Goal: Task Accomplishment & Management: Manage account settings

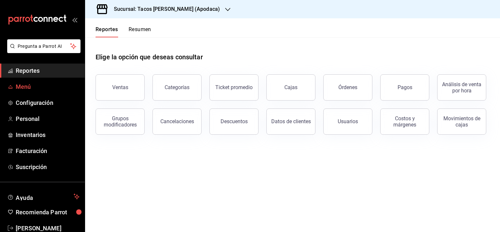
click at [30, 88] on span "Menú" at bounding box center [48, 86] width 64 height 9
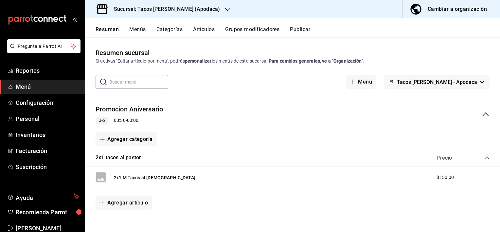
click at [137, 31] on button "Menús" at bounding box center [137, 31] width 16 height 11
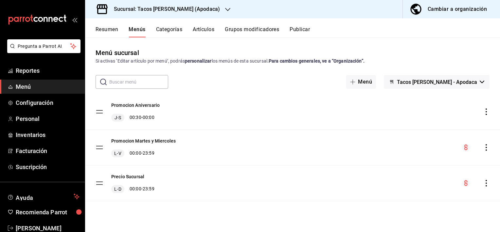
click at [466, 147] on icon "menu-maker-table" at bounding box center [465, 147] width 3 height 6
click at [482, 114] on div "menu-maker-table" at bounding box center [480, 111] width 20 height 7
click at [487, 113] on icon "actions" at bounding box center [486, 111] width 7 height 7
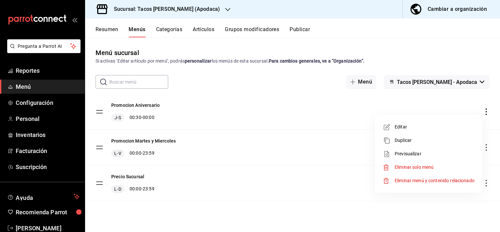
click at [443, 5] on div at bounding box center [250, 116] width 500 height 232
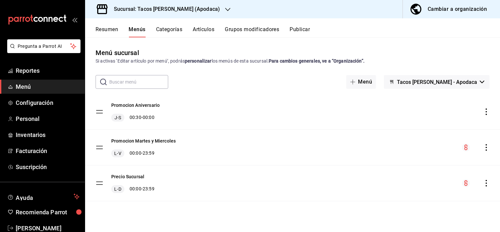
click at [440, 12] on body "Pregunta a Parrot AI Reportes Menú Configuración Personal Inventarios Facturaci…" at bounding box center [250, 116] width 500 height 232
click at [453, 9] on div "Cambiar a organización" at bounding box center [457, 9] width 59 height 9
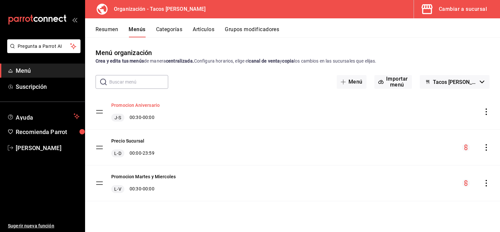
click at [146, 105] on button "Promocion Aniversario" at bounding box center [135, 105] width 48 height 7
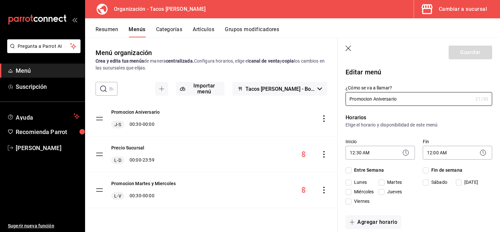
checkbox input "true"
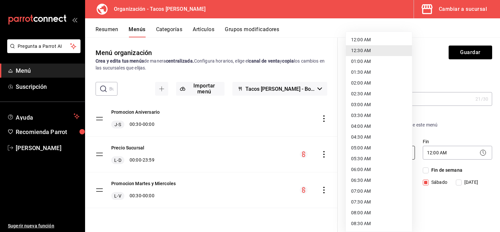
click at [377, 152] on body "Pregunta a Parrot AI Menú Suscripción Ayuda Recomienda Parrot [PERSON_NAME] Sug…" at bounding box center [250, 116] width 500 height 232
click at [370, 36] on li "12:00 AM" at bounding box center [379, 39] width 66 height 11
type input "00:00"
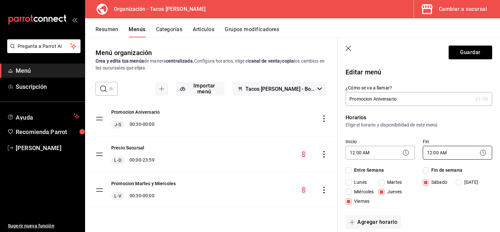
click at [457, 153] on body "Pregunta a Parrot AI Menú Suscripción Ayuda Recomienda Parrot [PERSON_NAME] Sug…" at bounding box center [250, 116] width 500 height 232
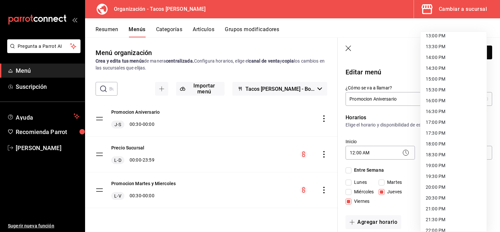
scroll to position [334, 0]
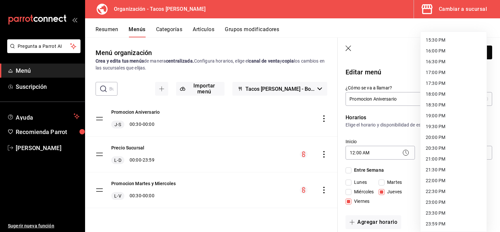
click at [433, 222] on li "23:59 PM" at bounding box center [453, 223] width 66 height 11
type input "23:59"
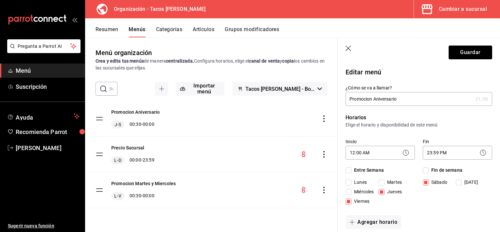
click at [456, 180] on input "[DATE]" at bounding box center [459, 182] width 6 height 6
checkbox input "true"
click at [458, 50] on button "Guardar" at bounding box center [470, 52] width 44 height 14
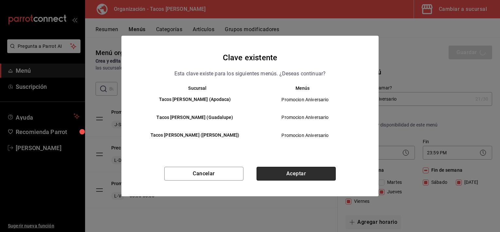
click at [302, 175] on button "Aceptar" at bounding box center [295, 173] width 79 height 14
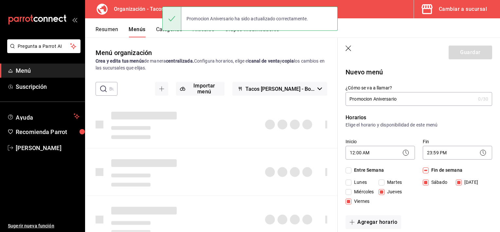
type input "1758900532321"
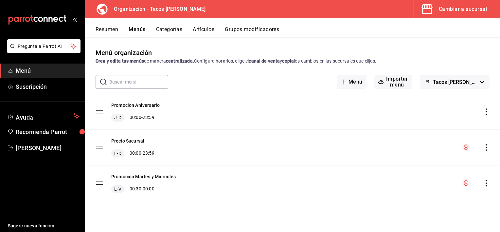
click at [486, 110] on icon "actions" at bounding box center [486, 111] width 7 height 7
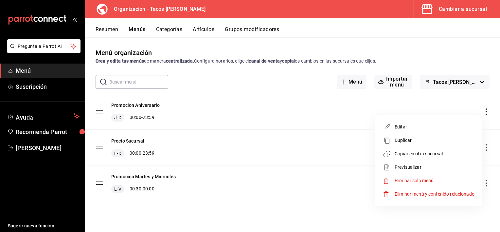
click at [423, 153] on span "Copiar en otra sucursal" at bounding box center [434, 153] width 80 height 7
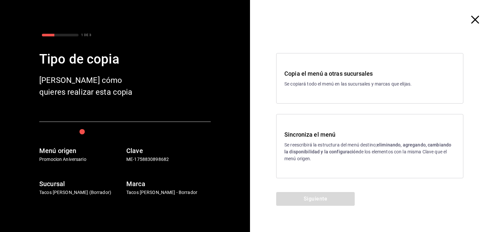
click at [402, 138] on h3 "Sincroniza el menú" at bounding box center [369, 134] width 171 height 9
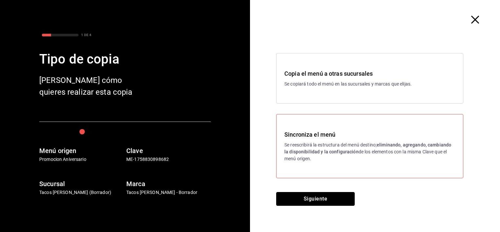
click at [320, 201] on button "Siguiente" at bounding box center [315, 199] width 79 height 14
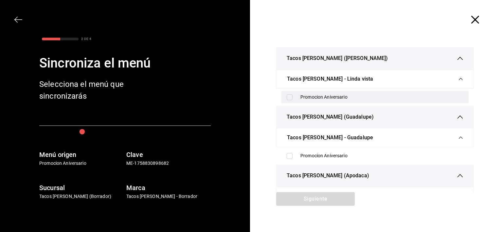
click at [289, 96] on input "checkbox" at bounding box center [290, 97] width 6 height 6
checkbox input "true"
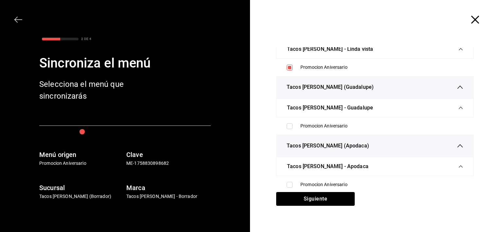
scroll to position [30, 0]
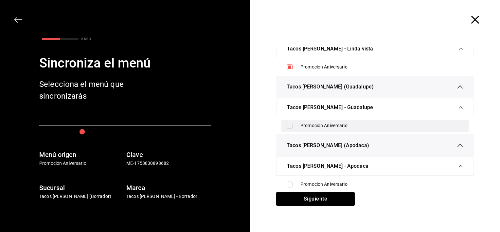
click at [289, 123] on input "checkbox" at bounding box center [290, 126] width 6 height 6
checkbox input "true"
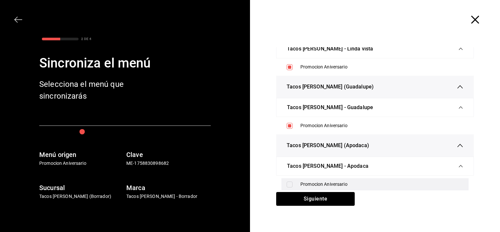
click at [288, 184] on input "checkbox" at bounding box center [290, 184] width 6 height 6
checkbox input "true"
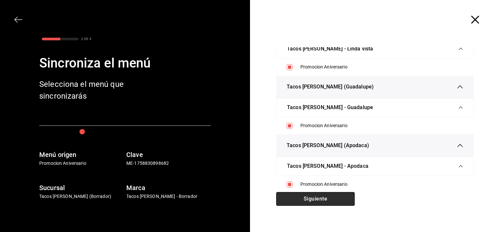
click at [318, 197] on button "Siguiente" at bounding box center [315, 199] width 79 height 14
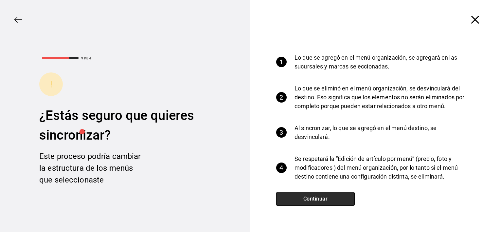
click at [327, 199] on button "Continuar" at bounding box center [315, 199] width 79 height 14
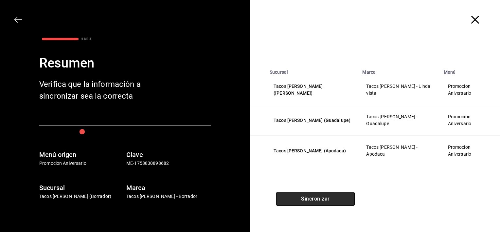
click at [330, 196] on button "Sincronizar" at bounding box center [315, 199] width 79 height 14
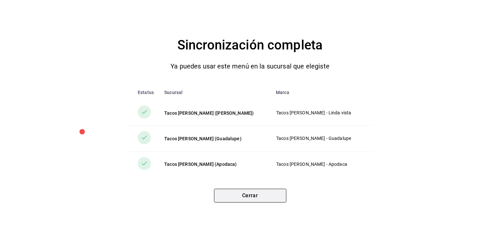
click at [270, 197] on button "Cerrar" at bounding box center [250, 195] width 72 height 14
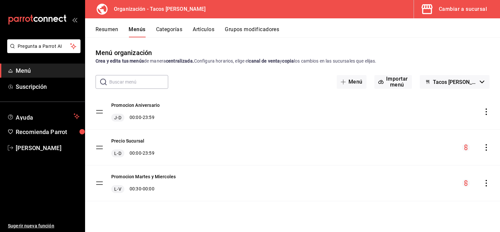
click at [473, 9] on div "Cambiar a sucursal" at bounding box center [463, 9] width 48 height 9
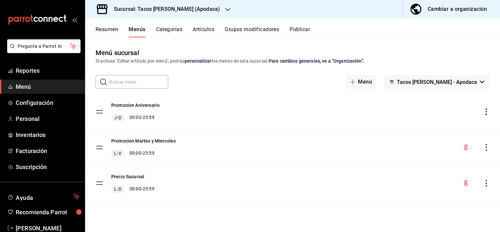
click at [25, 86] on span "Menú" at bounding box center [48, 86] width 64 height 9
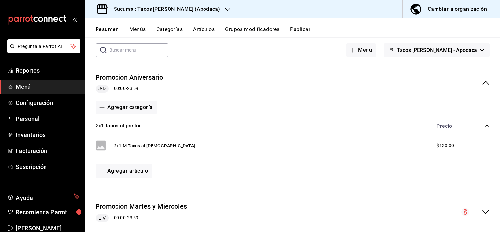
scroll to position [33, 0]
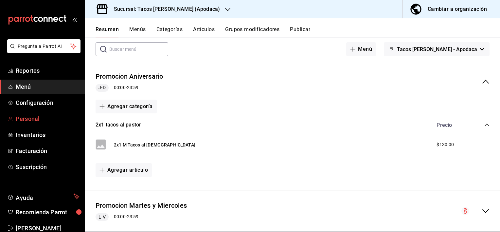
click at [29, 120] on span "Personal" at bounding box center [48, 118] width 64 height 9
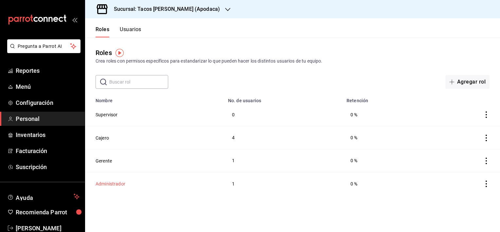
click at [104, 182] on button "Administrador" at bounding box center [111, 183] width 30 height 7
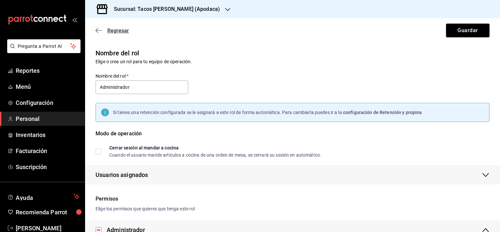
click at [98, 30] on icon "button" at bounding box center [99, 30] width 7 height 6
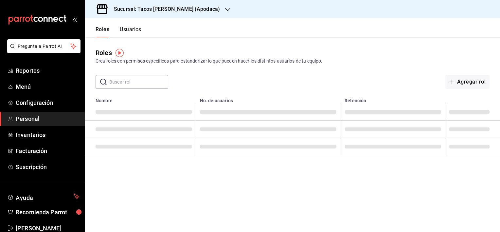
click at [136, 30] on button "Usuarios" at bounding box center [131, 31] width 22 height 11
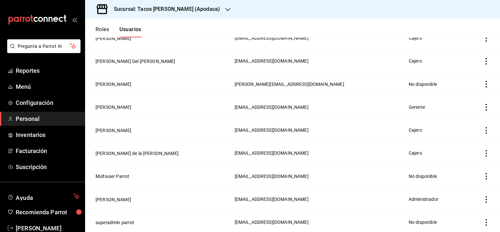
scroll to position [101, 0]
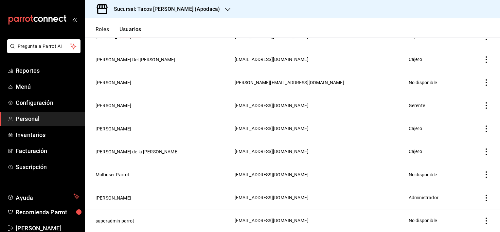
click at [103, 195] on button "[PERSON_NAME]" at bounding box center [114, 197] width 36 height 7
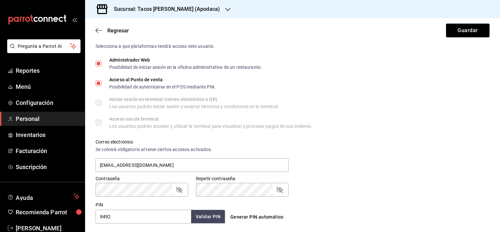
scroll to position [262, 0]
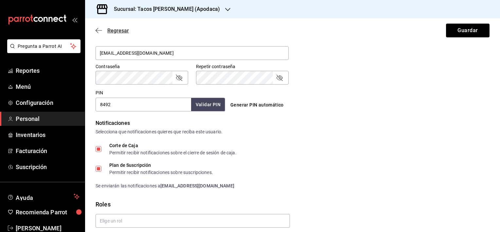
click at [96, 30] on icon "button" at bounding box center [97, 30] width 3 height 5
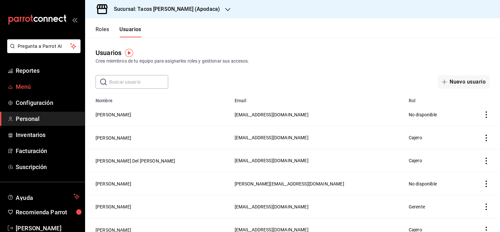
click at [31, 83] on span "Menú" at bounding box center [48, 86] width 64 height 9
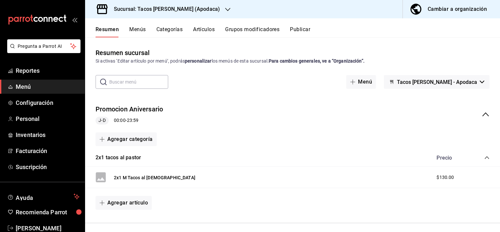
click at [130, 119] on div "J-D 00:00 - 23:59" at bounding box center [130, 120] width 68 height 8
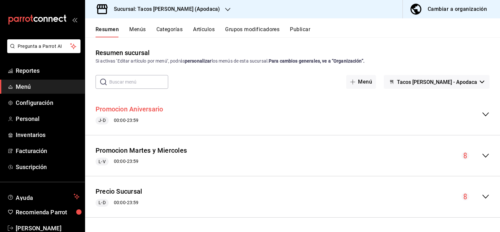
click at [150, 111] on button "Promocion Aniversario" at bounding box center [130, 108] width 68 height 9
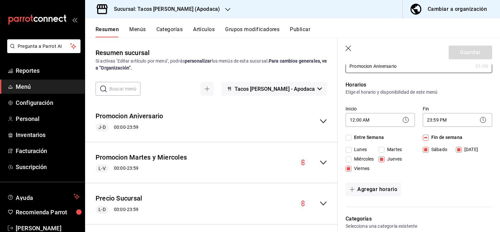
scroll to position [65, 0]
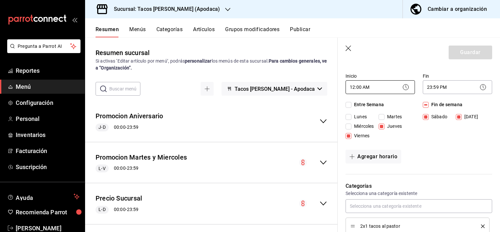
click at [383, 86] on body "Pregunta a Parrot AI Reportes Menú Configuración Personal Inventarios Facturaci…" at bounding box center [250, 116] width 500 height 232
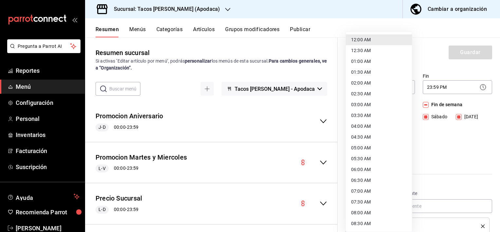
click at [373, 52] on li "12:30 AM" at bounding box center [379, 50] width 66 height 11
type input "00:30"
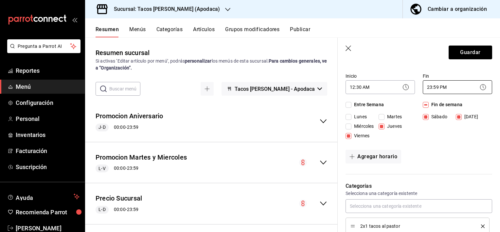
click at [447, 88] on body "Pregunta a Parrot AI Reportes Menú Configuración Personal Inventarios Facturaci…" at bounding box center [250, 116] width 500 height 232
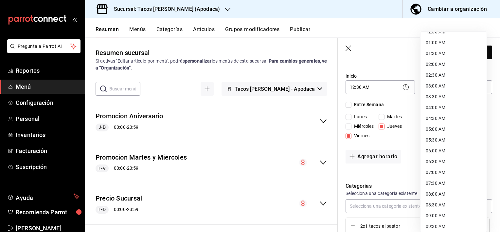
scroll to position [0, 0]
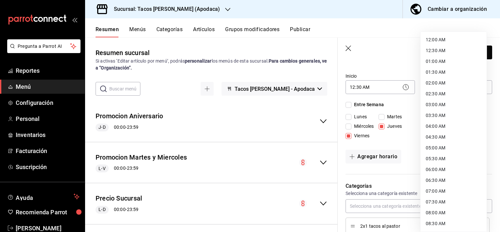
click at [469, 44] on li "12:00 AM" at bounding box center [453, 39] width 66 height 11
type input "00:00"
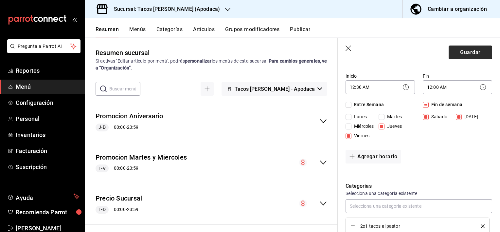
click at [458, 51] on button "Guardar" at bounding box center [470, 52] width 44 height 14
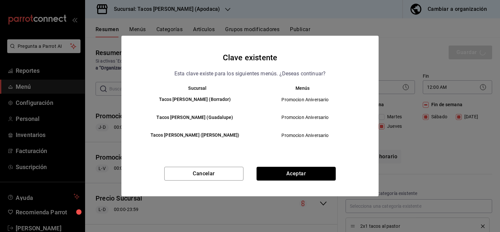
click at [318, 171] on button "Aceptar" at bounding box center [295, 173] width 79 height 14
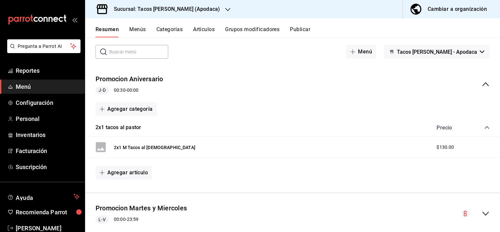
scroll to position [33, 0]
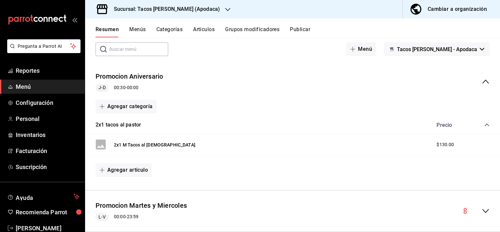
click at [138, 29] on button "Menús" at bounding box center [137, 31] width 16 height 11
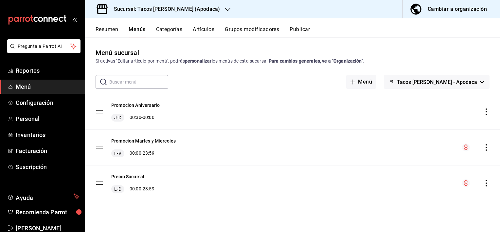
click at [485, 111] on icon "actions" at bounding box center [486, 111] width 7 height 7
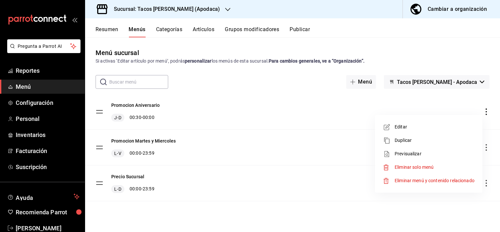
click at [411, 126] on span "Editar" at bounding box center [434, 126] width 80 height 7
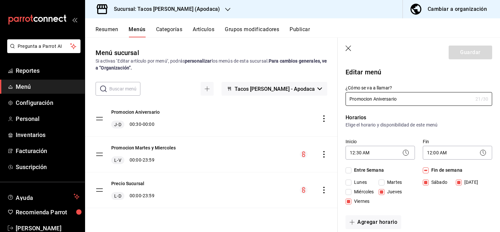
click at [402, 151] on icon at bounding box center [406, 153] width 8 height 8
click at [377, 149] on body "Pregunta a Parrot AI Reportes Menú Configuración Personal Inventarios Facturaci…" at bounding box center [250, 116] width 500 height 232
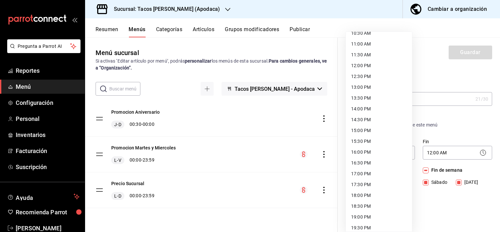
scroll to position [334, 0]
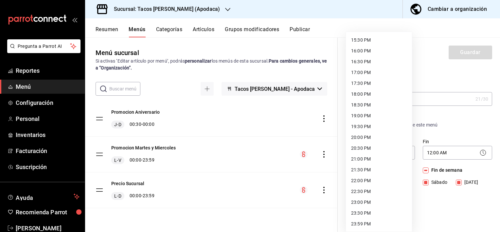
drag, startPoint x: 377, startPoint y: 14, endPoint x: 372, endPoint y: 36, distance: 22.7
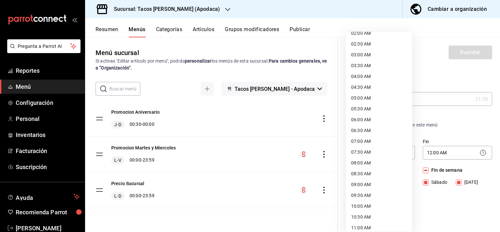
scroll to position [0, 0]
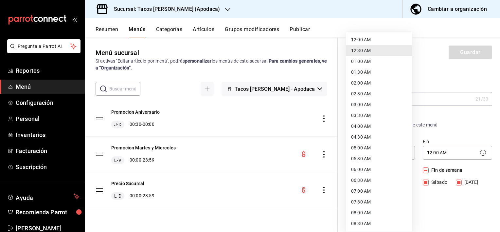
click at [367, 39] on li "12:00 AM" at bounding box center [379, 39] width 66 height 11
type input "00:00"
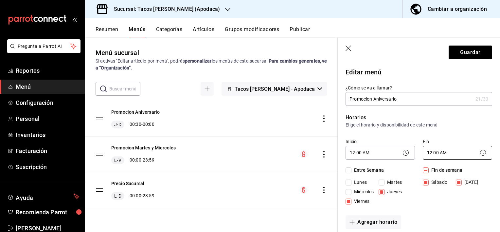
click at [443, 151] on body "Pregunta a Parrot AI Reportes Menú Configuración Personal Inventarios Facturaci…" at bounding box center [250, 116] width 500 height 232
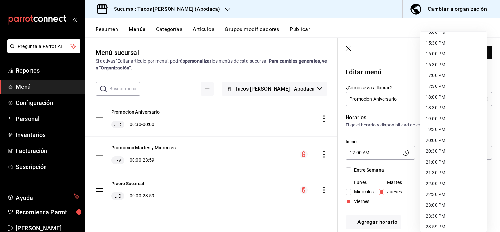
scroll to position [334, 0]
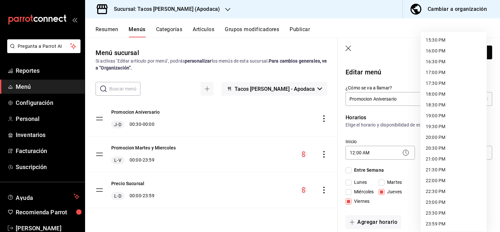
click at [440, 222] on li "23:59 PM" at bounding box center [453, 223] width 66 height 11
type input "23:59"
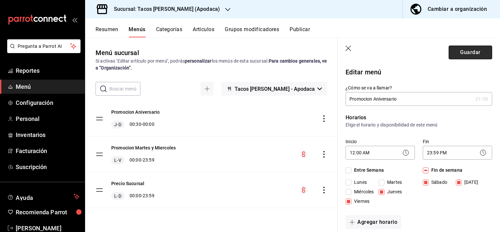
click at [476, 50] on button "Guardar" at bounding box center [470, 52] width 44 height 14
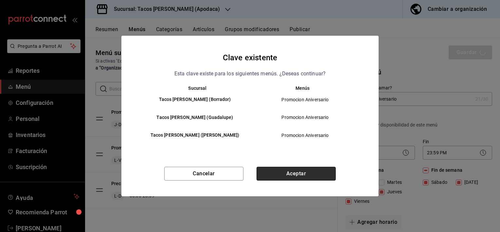
click at [276, 170] on button "Aceptar" at bounding box center [295, 173] width 79 height 14
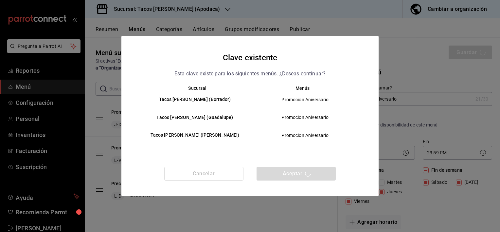
type input "1758901794462"
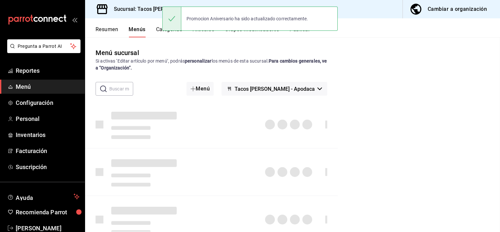
checkbox input "false"
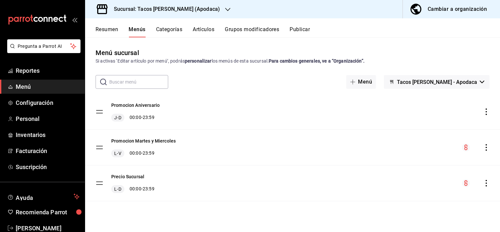
click at [486, 112] on icon "actions" at bounding box center [485, 111] width 1 height 7
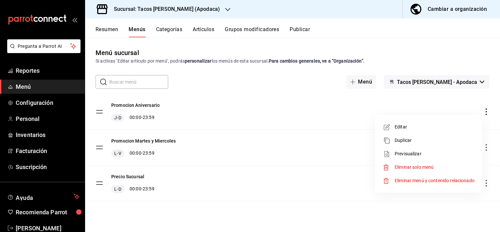
click at [336, 106] on div at bounding box center [250, 116] width 500 height 232
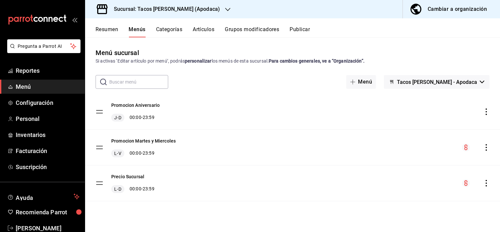
click at [487, 112] on icon "actions" at bounding box center [486, 111] width 7 height 7
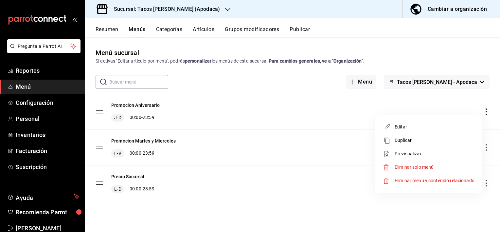
click at [291, 117] on div at bounding box center [250, 116] width 500 height 232
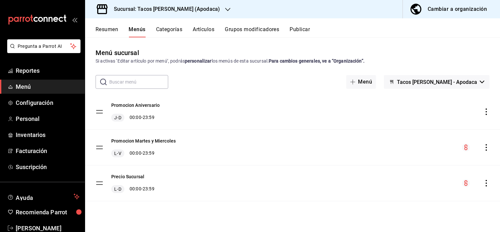
click at [487, 146] on icon "actions" at bounding box center [486, 147] width 7 height 7
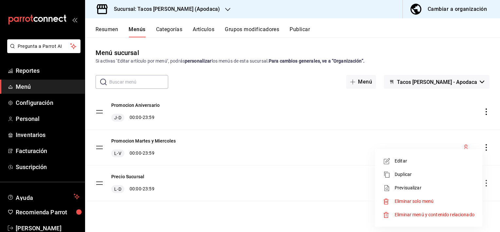
click at [433, 186] on span "Previsualizar" at bounding box center [434, 187] width 80 height 7
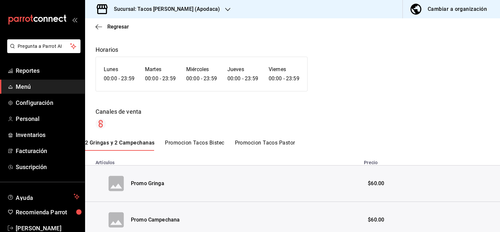
scroll to position [33, 0]
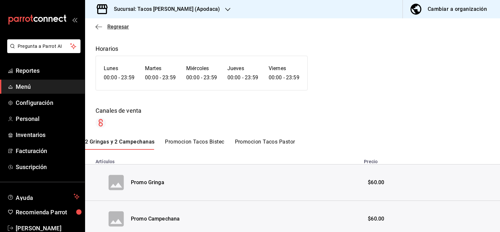
click at [96, 27] on icon "button" at bounding box center [97, 26] width 3 height 5
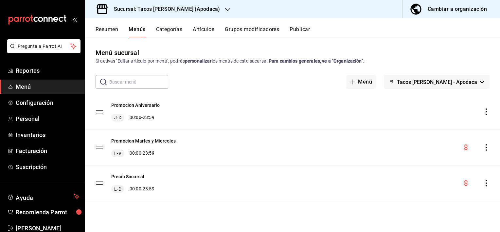
click at [484, 113] on icon "actions" at bounding box center [486, 111] width 7 height 7
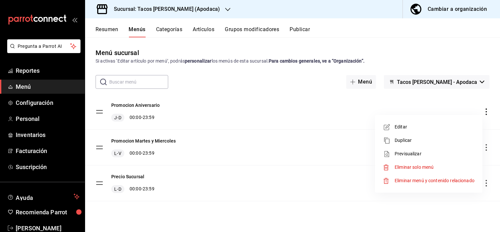
drag, startPoint x: 179, startPoint y: 112, endPoint x: 173, endPoint y: 111, distance: 6.2
click at [179, 111] on div at bounding box center [250, 116] width 500 height 232
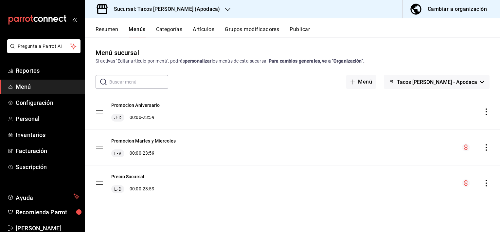
click at [140, 105] on button "Promocion Aniversario" at bounding box center [135, 105] width 48 height 7
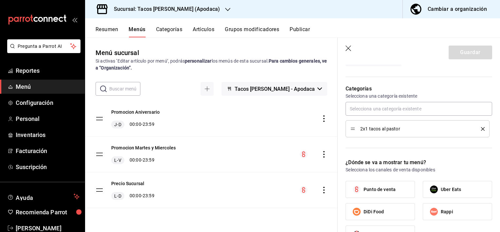
scroll to position [164, 0]
click at [386, 188] on span "Punto de venta" at bounding box center [379, 188] width 32 height 7
click at [363, 188] on input "Punto de venta" at bounding box center [357, 188] width 14 height 14
checkbox input "true"
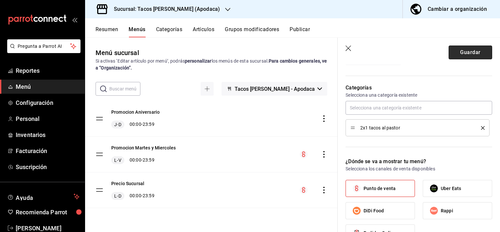
click at [477, 52] on button "Guardar" at bounding box center [470, 52] width 44 height 14
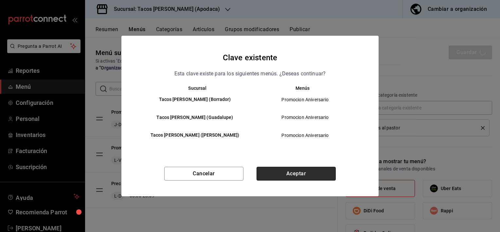
click at [321, 171] on button "Aceptar" at bounding box center [295, 173] width 79 height 14
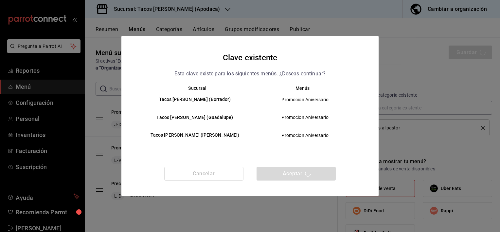
checkbox input "false"
type input "1758901885699"
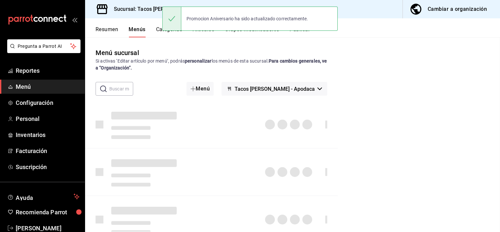
checkbox input "false"
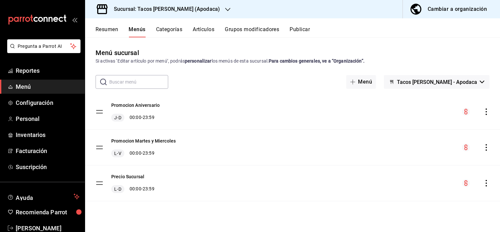
click at [225, 6] on div at bounding box center [227, 9] width 5 height 7
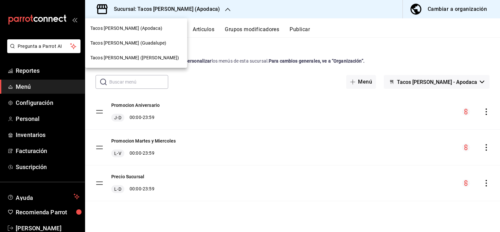
click at [154, 44] on span "Tacos [PERSON_NAME] (Guadalupe)" at bounding box center [128, 43] width 76 height 7
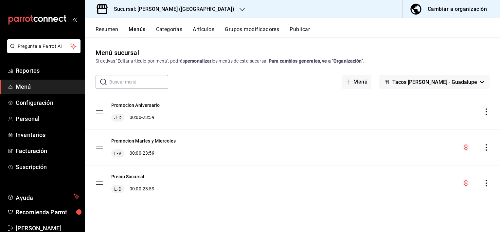
click at [484, 110] on icon "actions" at bounding box center [486, 111] width 7 height 7
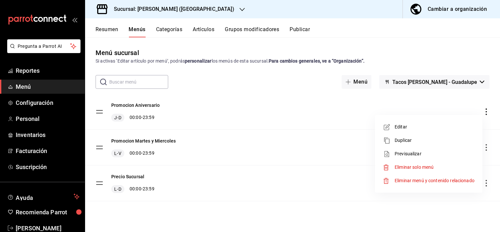
click at [427, 129] on span "Editar" at bounding box center [434, 126] width 80 height 7
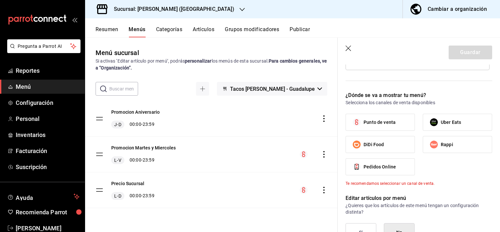
scroll to position [229, 0]
click at [394, 120] on span "Punto de venta" at bounding box center [379, 122] width 32 height 7
click at [363, 120] on input "Punto de venta" at bounding box center [357, 123] width 14 height 14
checkbox input "true"
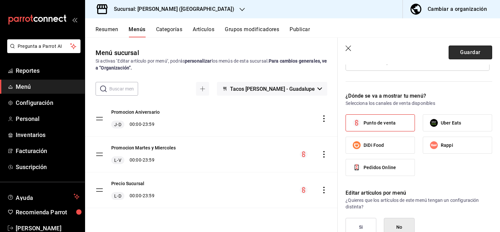
click at [472, 54] on button "Guardar" at bounding box center [470, 52] width 44 height 14
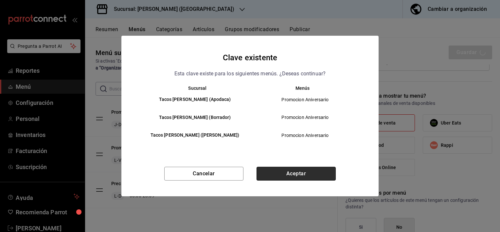
click at [304, 170] on button "Aceptar" at bounding box center [295, 173] width 79 height 14
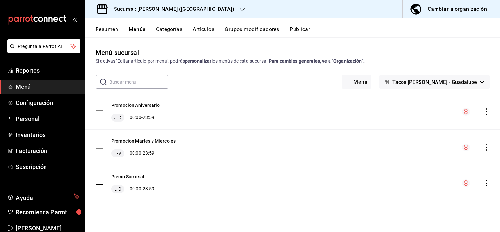
click at [239, 7] on icon "button" at bounding box center [241, 9] width 5 height 5
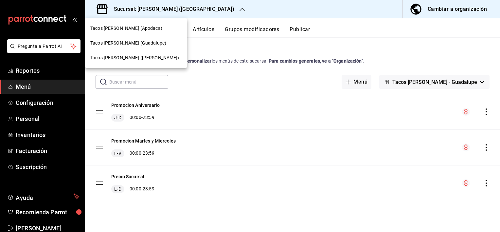
click at [145, 62] on div "Tacos [PERSON_NAME] ([PERSON_NAME])" at bounding box center [136, 57] width 102 height 15
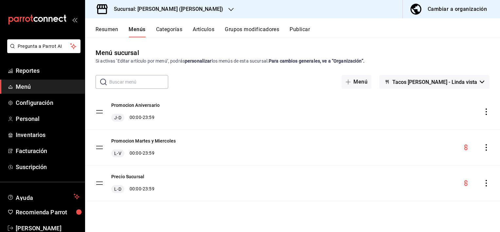
click at [485, 108] on icon "actions" at bounding box center [486, 111] width 7 height 7
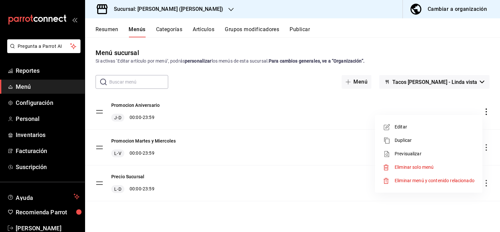
click at [416, 122] on li "Editar" at bounding box center [428, 126] width 102 height 13
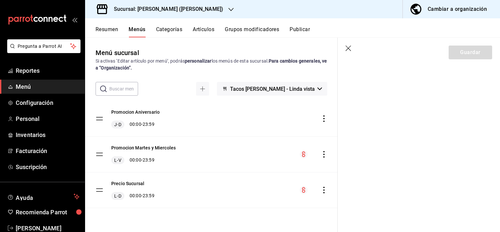
click at [349, 48] on icon "button" at bounding box center [348, 48] width 7 height 7
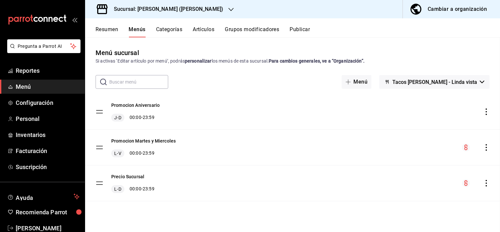
checkbox input "false"
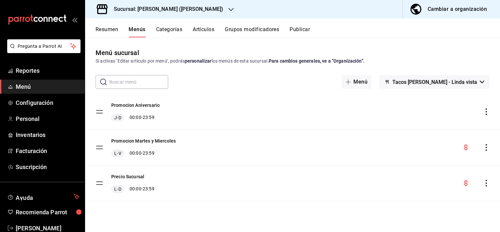
click at [485, 113] on icon "actions" at bounding box center [486, 111] width 7 height 7
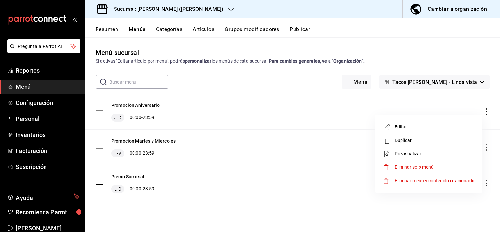
click at [414, 130] on span "Editar" at bounding box center [434, 126] width 80 height 7
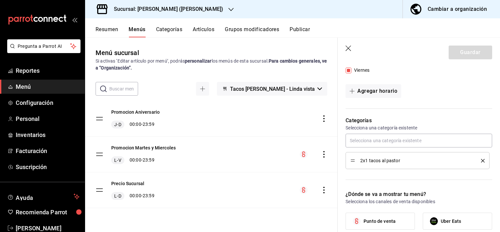
scroll to position [229, 0]
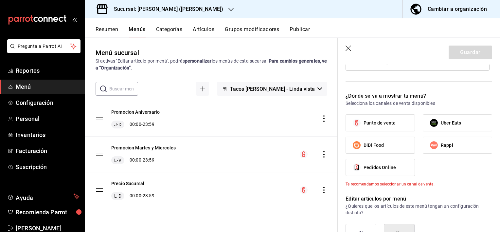
click at [395, 124] on label "Punto de venta" at bounding box center [380, 122] width 69 height 16
click at [363, 124] on input "Punto de venta" at bounding box center [357, 123] width 14 height 14
checkbox input "true"
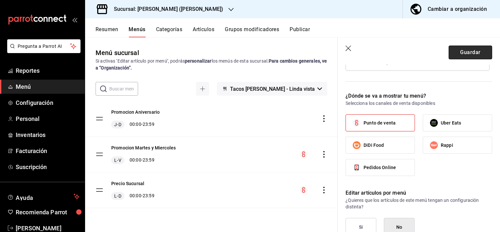
click at [458, 56] on button "Guardar" at bounding box center [470, 52] width 44 height 14
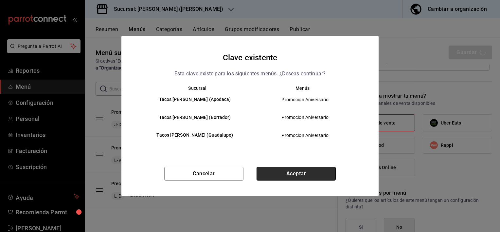
click at [298, 173] on button "Aceptar" at bounding box center [295, 173] width 79 height 14
checkbox input "false"
type input "1758901998608"
